Goal: Information Seeking & Learning: Learn about a topic

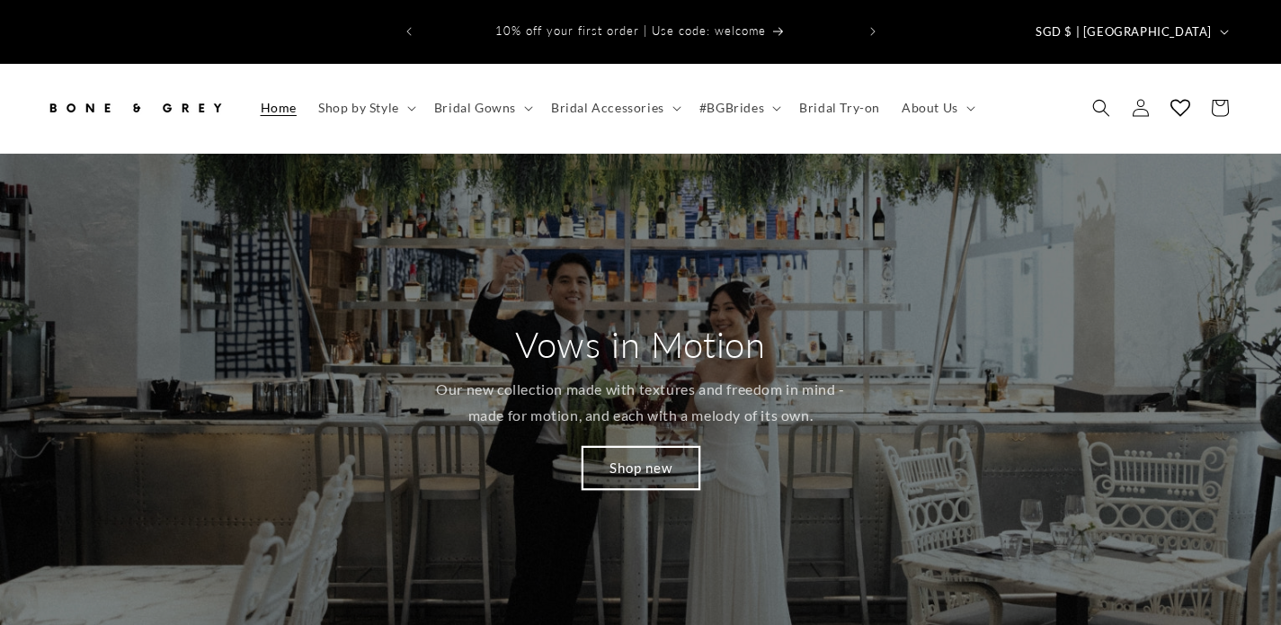
click at [673, 447] on link "Shop new" at bounding box center [640, 468] width 117 height 42
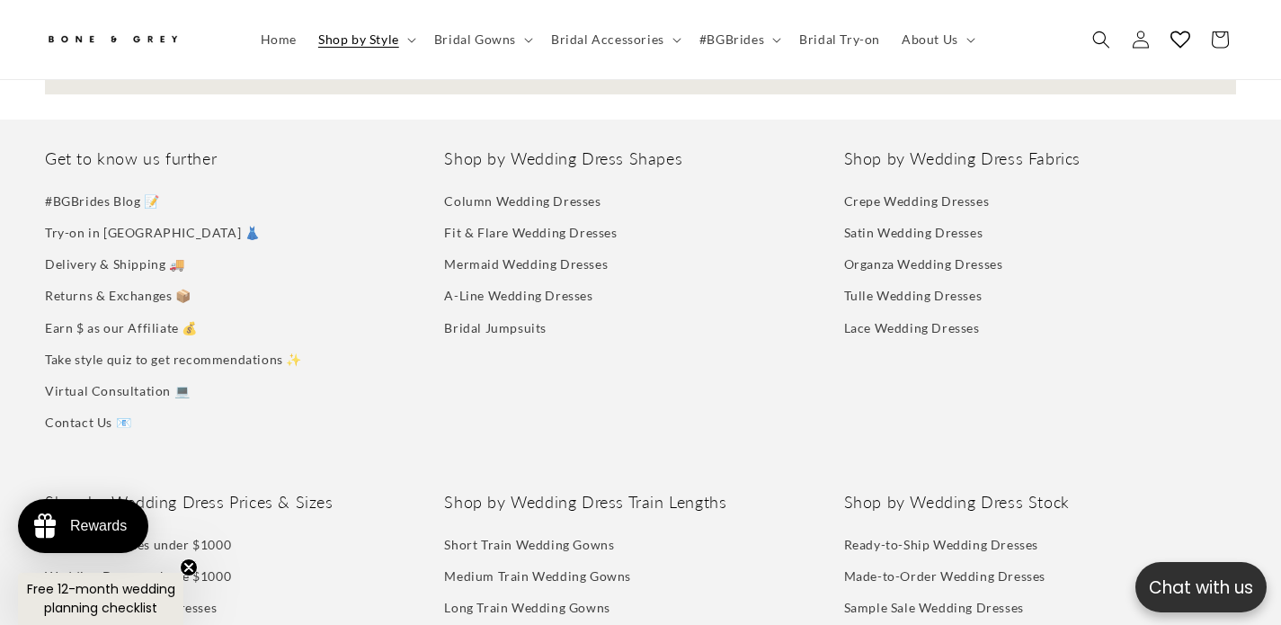
scroll to position [9061, 0]
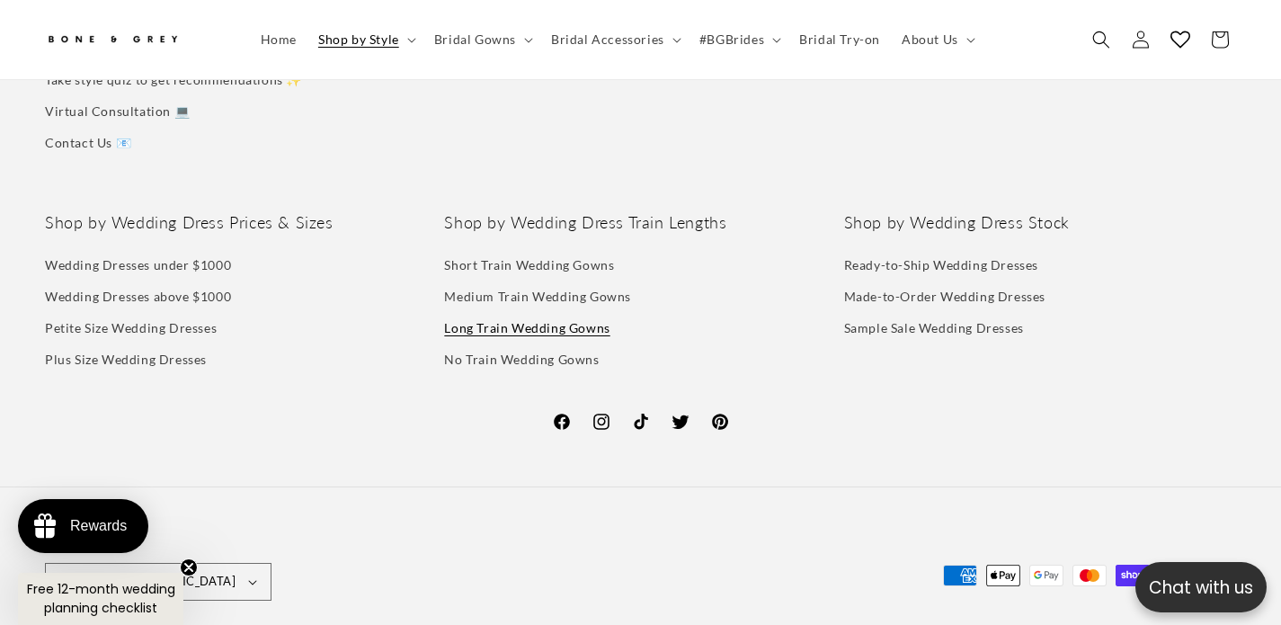
click at [554, 312] on link "Long Train Wedding Gowns" at bounding box center [526, 327] width 165 height 31
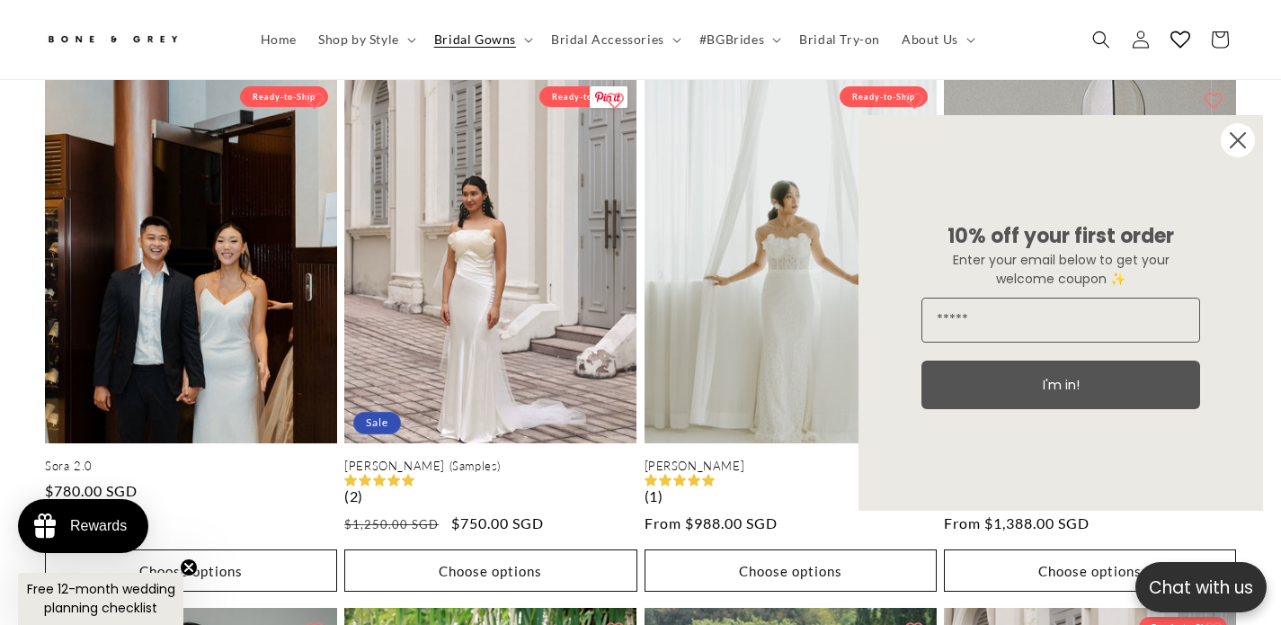
scroll to position [0, 444]
click at [1232, 142] on circle "Close dialog" at bounding box center [1237, 140] width 34 height 34
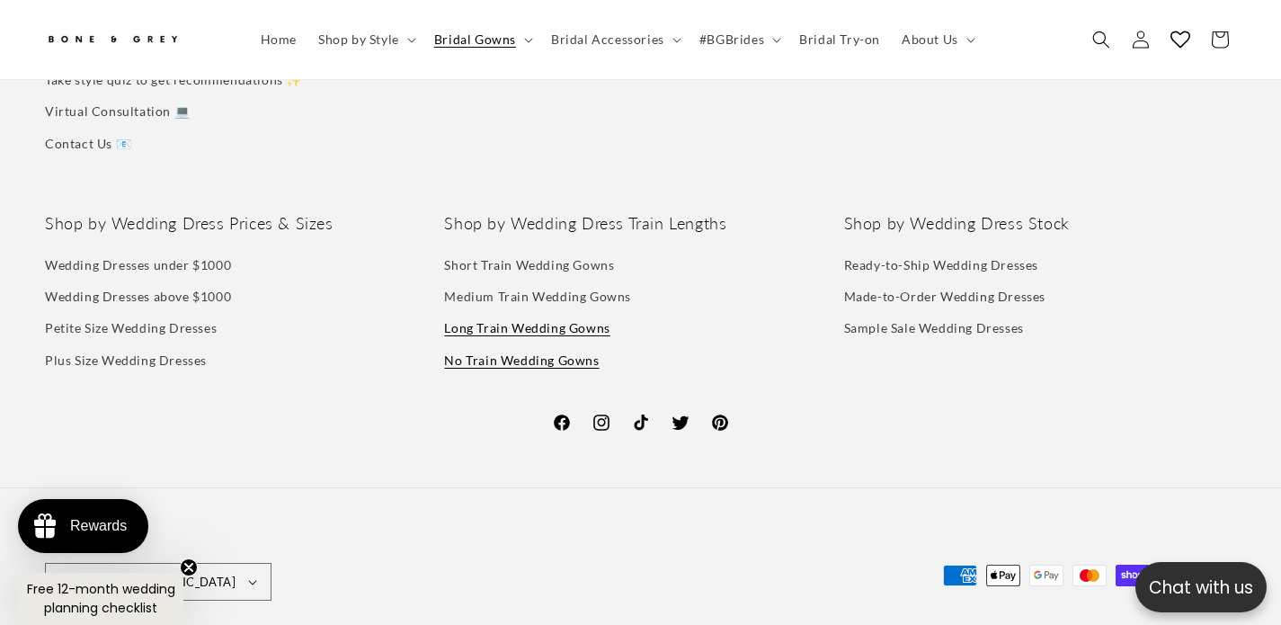
scroll to position [0, 0]
click at [555, 344] on link "No Train Wedding Gowns" at bounding box center [521, 359] width 155 height 31
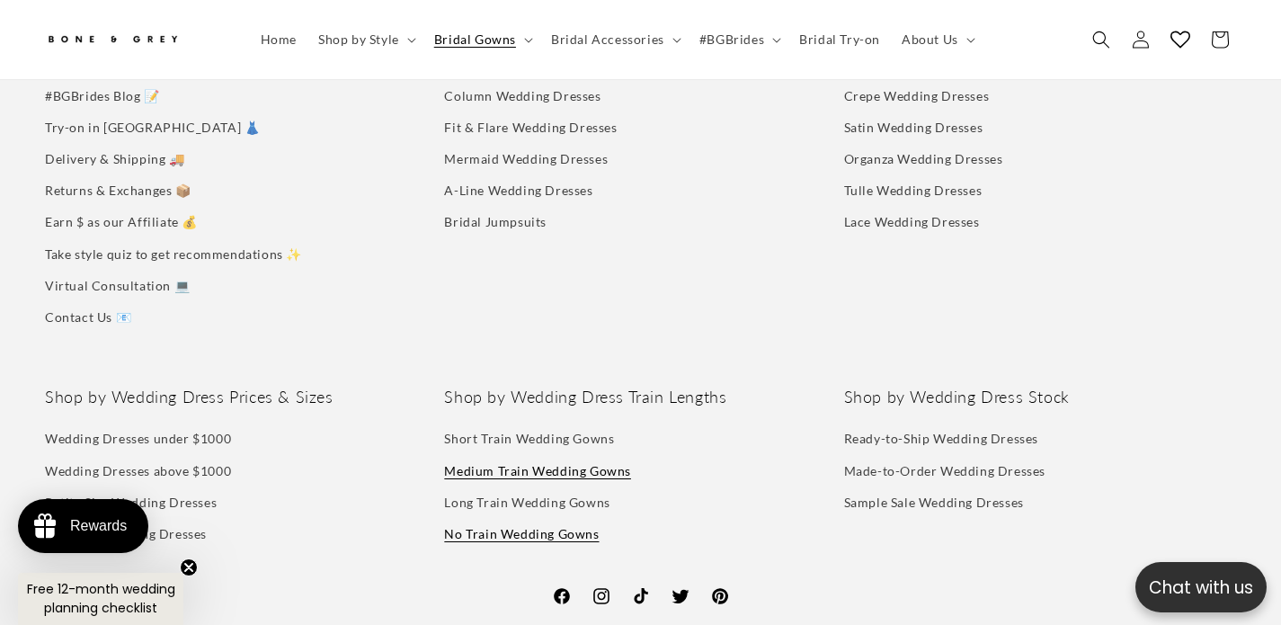
scroll to position [0, 888]
click at [571, 455] on link "Medium Train Wedding Gowns" at bounding box center [537, 470] width 187 height 31
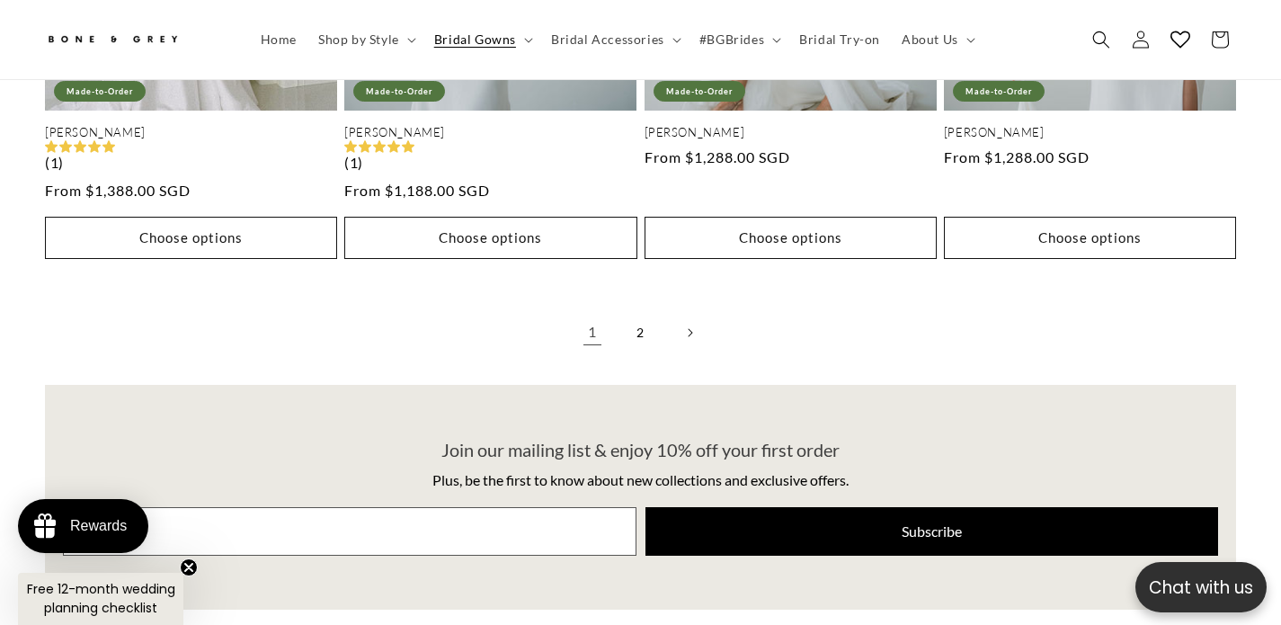
scroll to position [3970, 0]
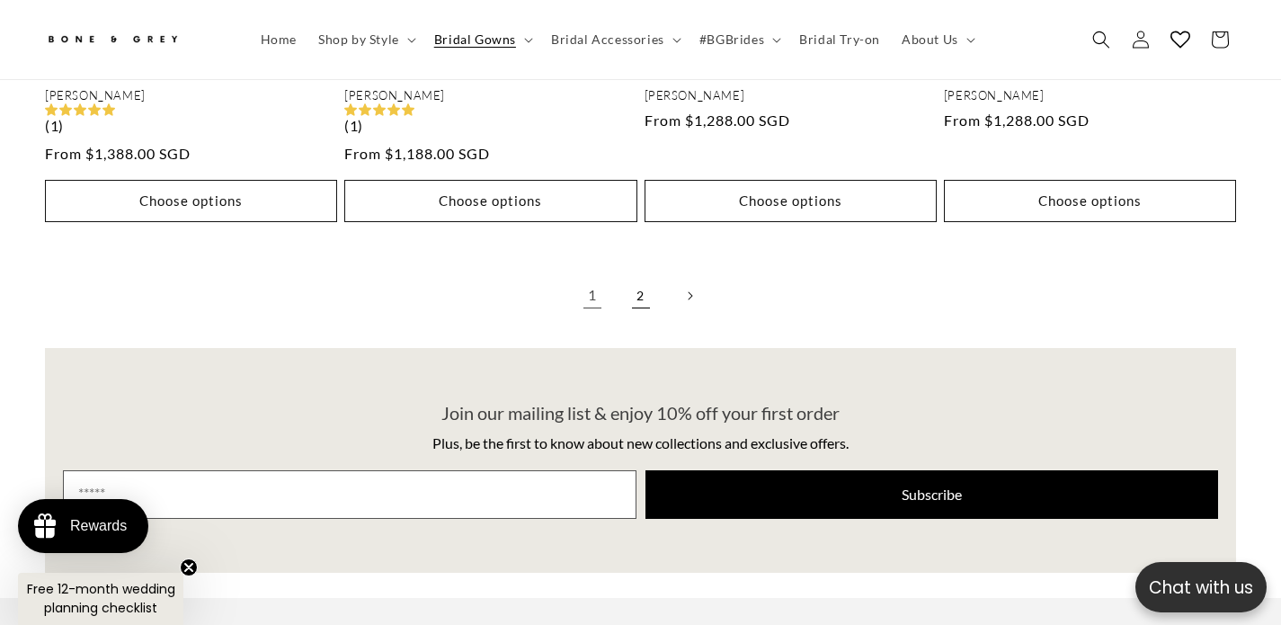
click at [631, 276] on link "2" at bounding box center [641, 296] width 40 height 40
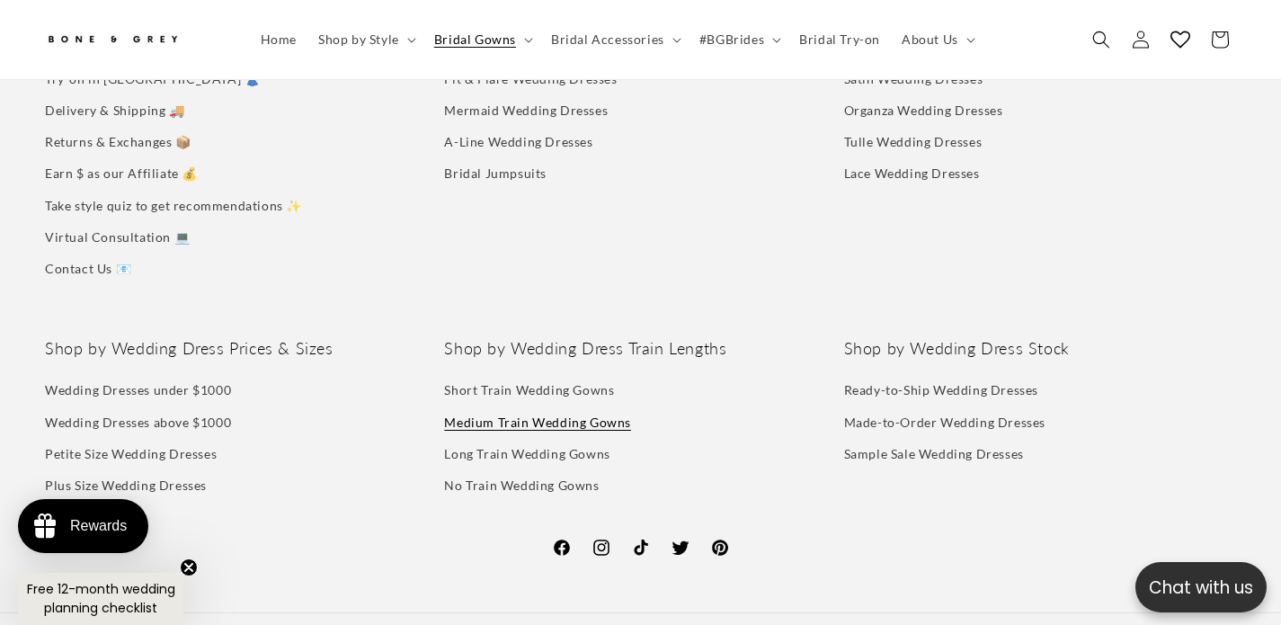
scroll to position [3029, 0]
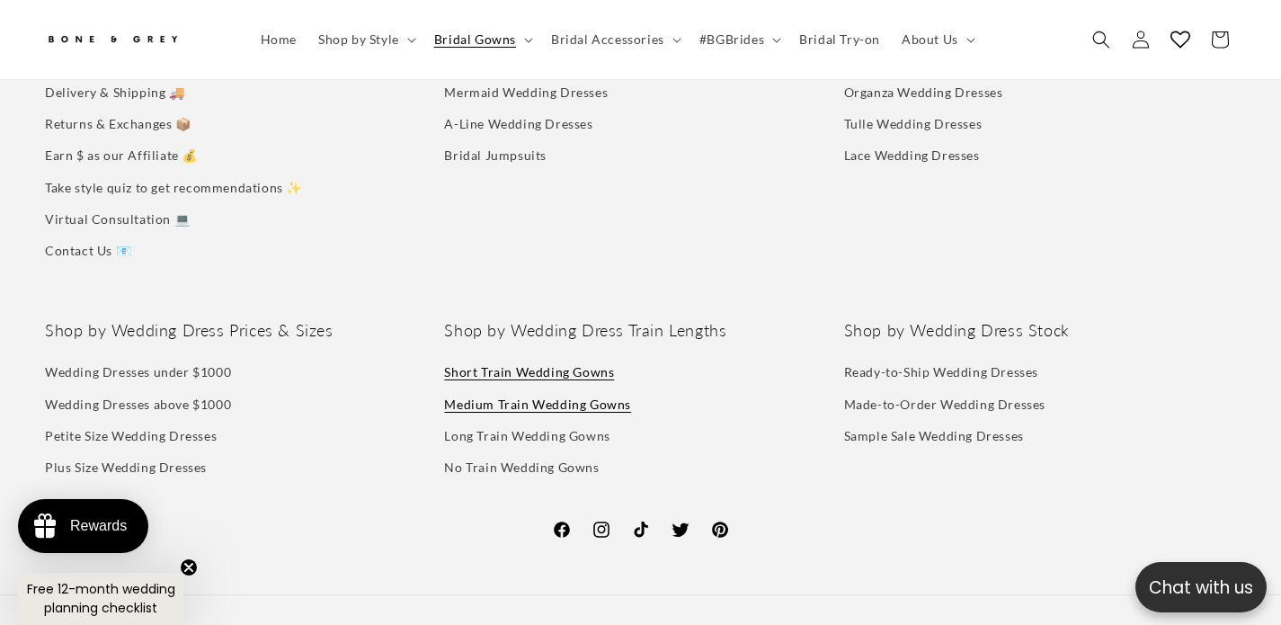
click at [608, 360] on link "Short Train Wedding Gowns" at bounding box center [529, 373] width 170 height 27
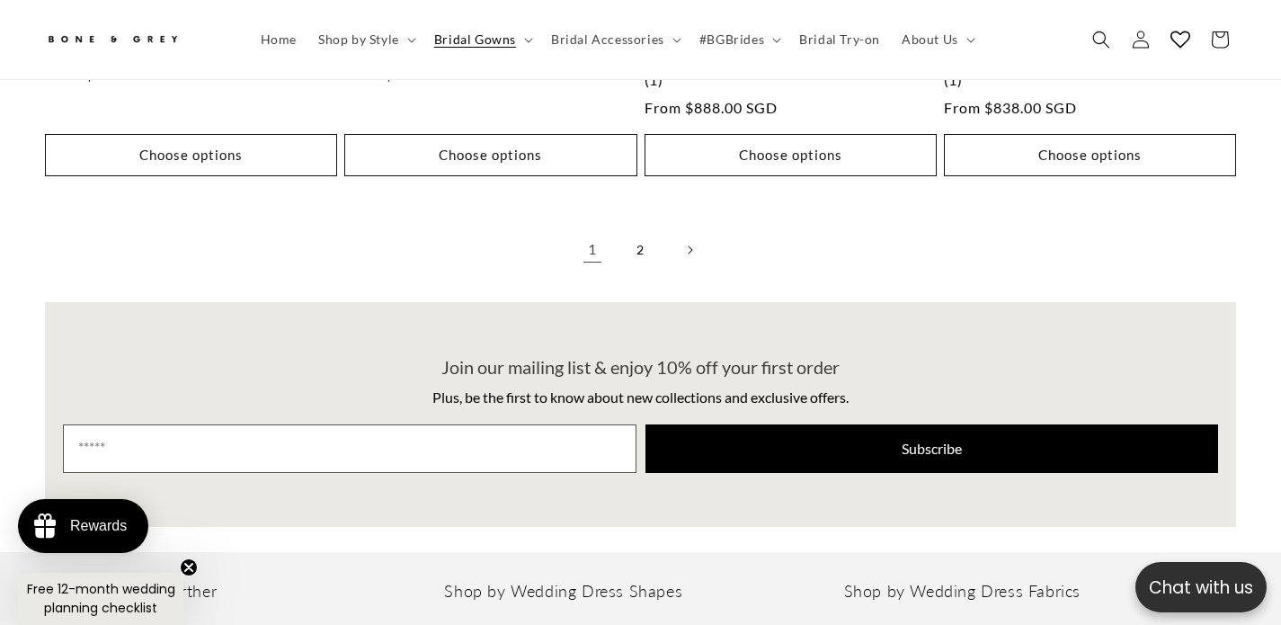
scroll to position [4063, 0]
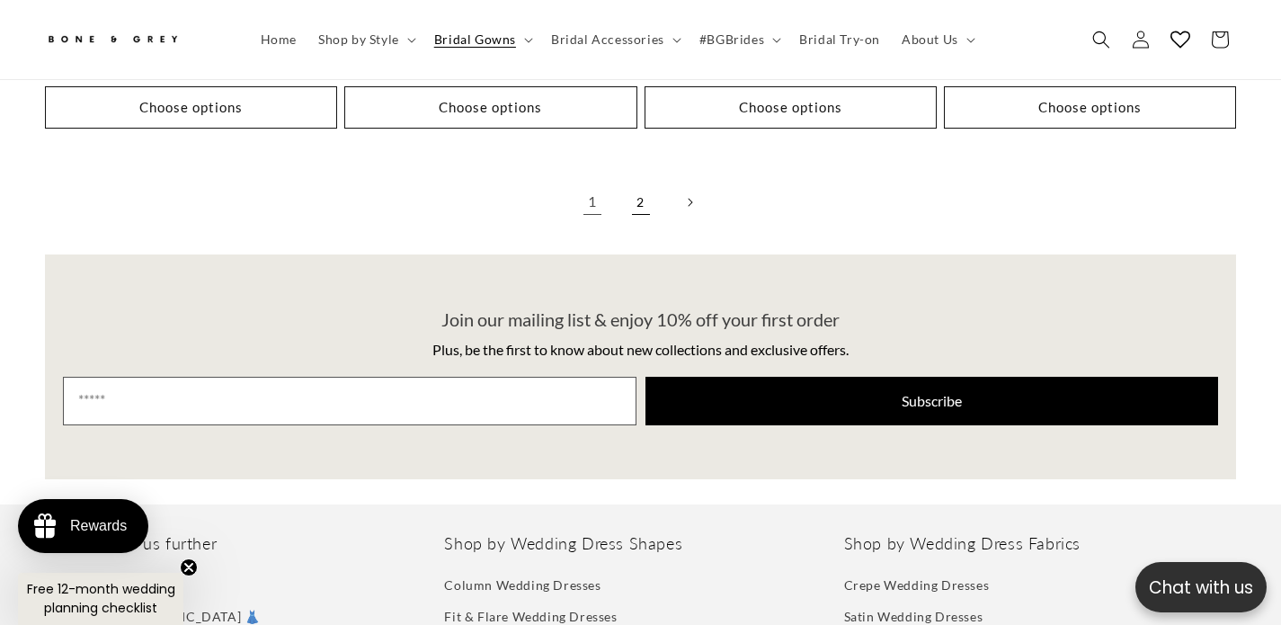
click at [634, 182] on link "2" at bounding box center [641, 202] width 40 height 40
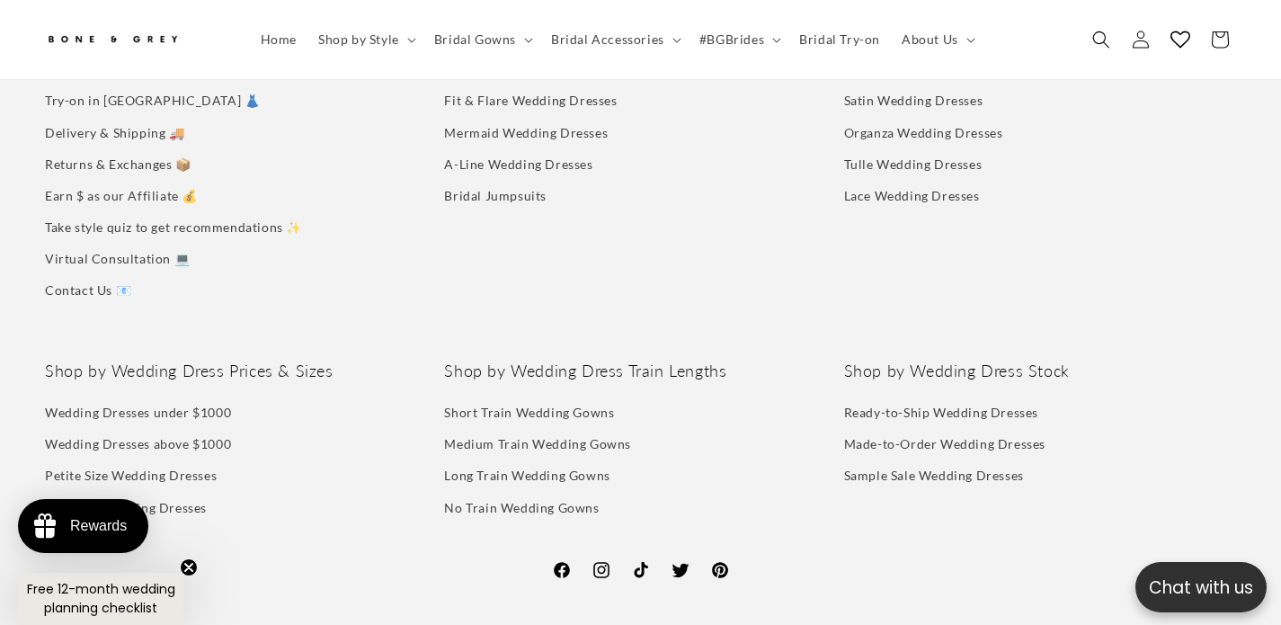
scroll to position [0, 444]
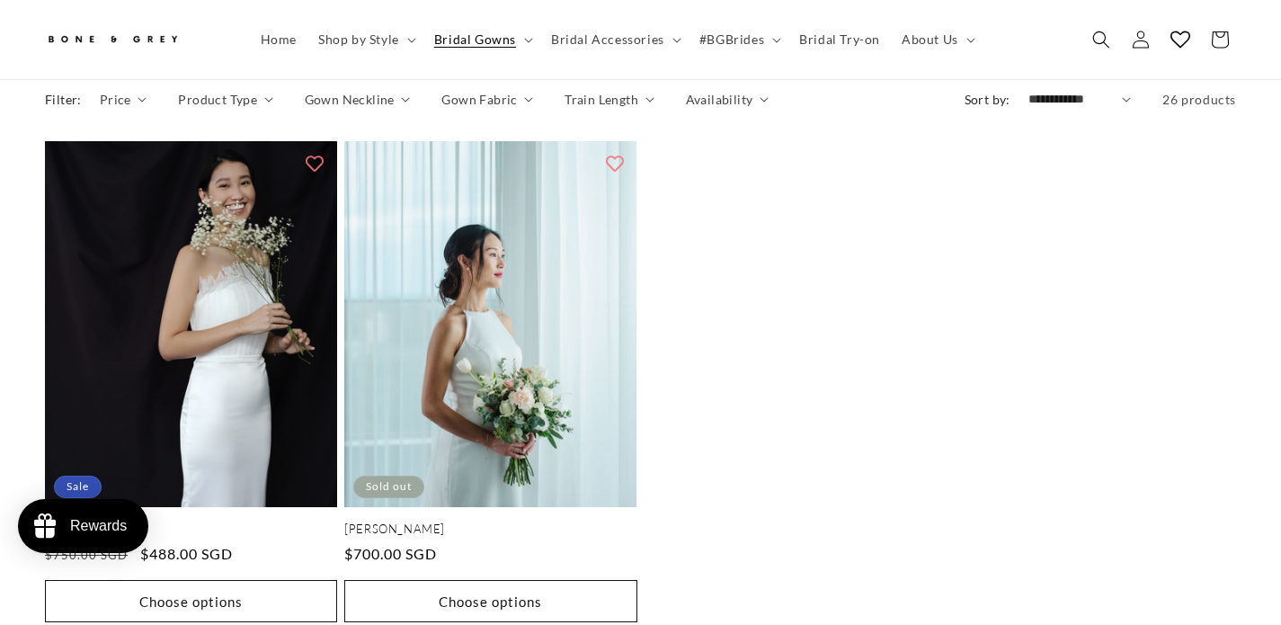
scroll to position [886, 0]
